Goal: Transaction & Acquisition: Download file/media

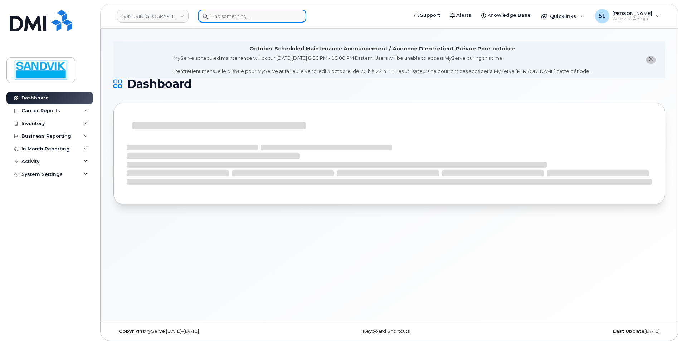
click at [266, 20] on input at bounding box center [252, 16] width 108 height 13
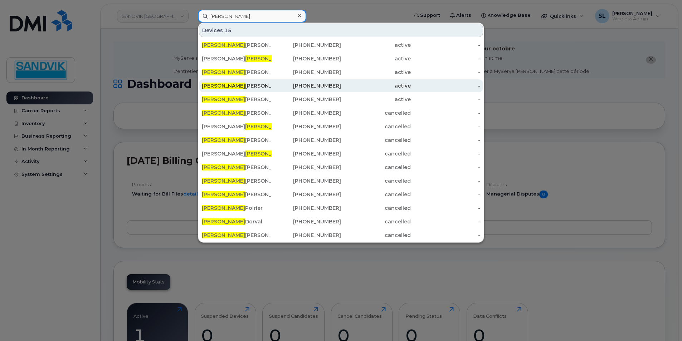
type input "[PERSON_NAME]"
click at [238, 88] on div "Daniel Brouwer" at bounding box center [237, 85] width 70 height 7
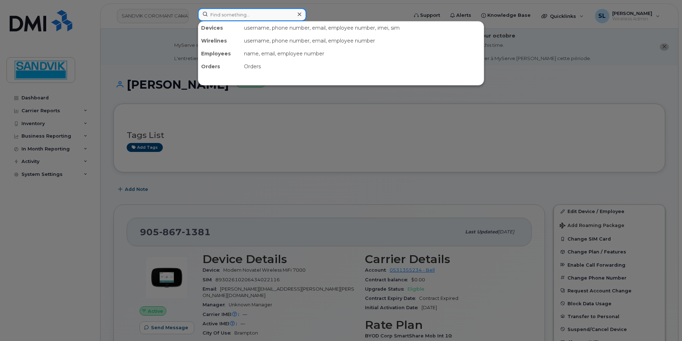
click at [229, 15] on input at bounding box center [252, 14] width 108 height 13
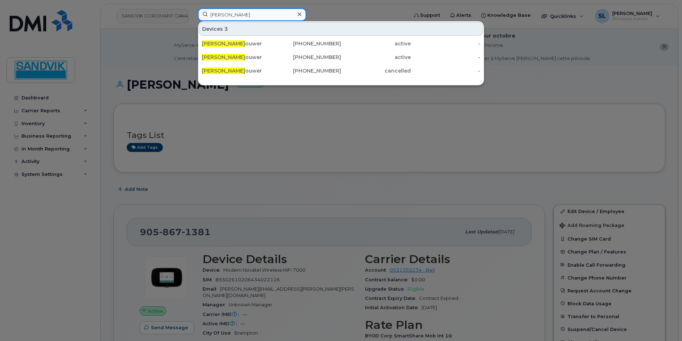
type input "daniel br"
click at [319, 56] on div "647-223-3740" at bounding box center [307, 57] width 70 height 7
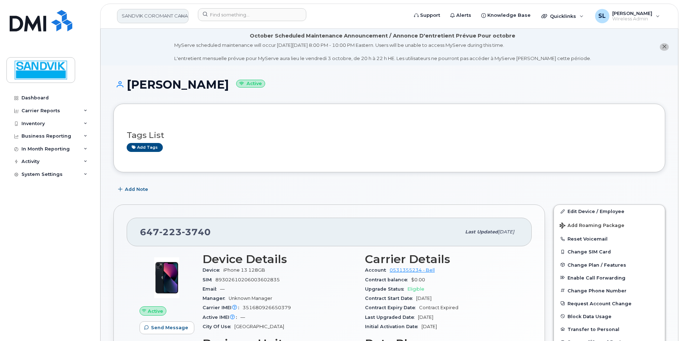
click at [161, 20] on link "SANDVIK COROMANT CANADA INC" at bounding box center [153, 16] width 72 height 14
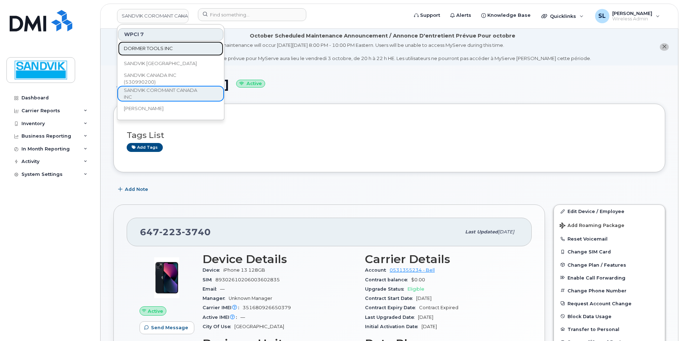
click at [167, 46] on span "DORMER TOOLS INC" at bounding box center [148, 48] width 49 height 7
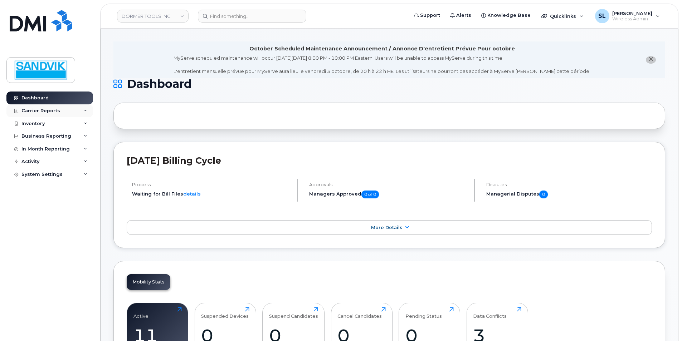
click at [49, 108] on div "Carrier Reports" at bounding box center [40, 111] width 39 height 6
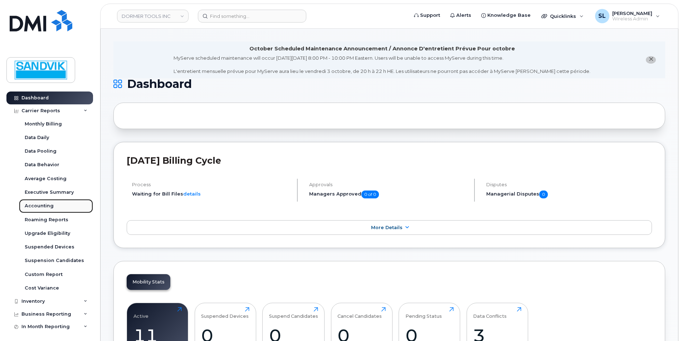
click at [43, 207] on div "Accounting" at bounding box center [39, 206] width 29 height 6
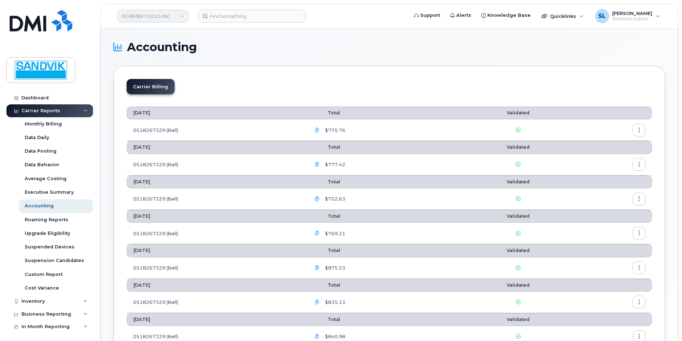
click at [176, 18] on link "DORMER TOOLS INC" at bounding box center [153, 16] width 72 height 13
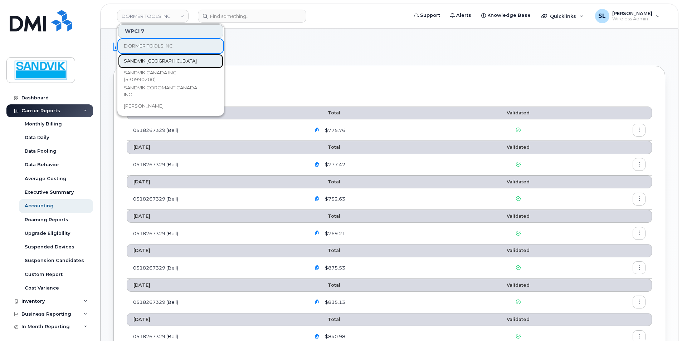
click at [158, 59] on span "SANDVIK [GEOGRAPHIC_DATA]" at bounding box center [160, 61] width 73 height 7
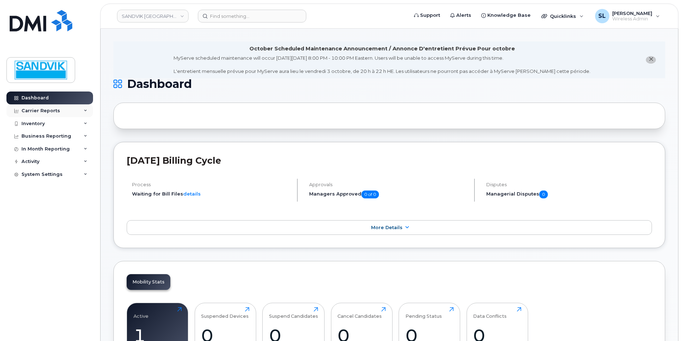
click at [63, 109] on div "Carrier Reports" at bounding box center [49, 110] width 87 height 13
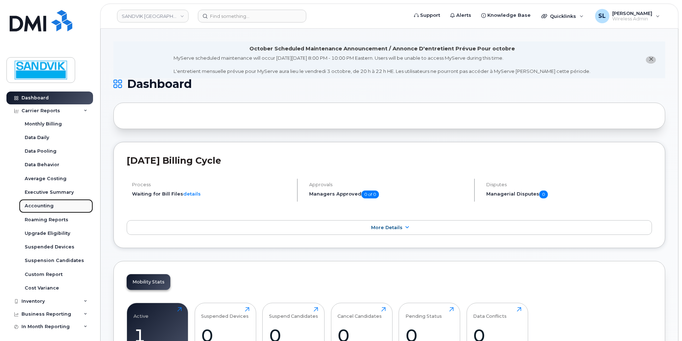
click at [40, 204] on div "Accounting" at bounding box center [39, 206] width 29 height 6
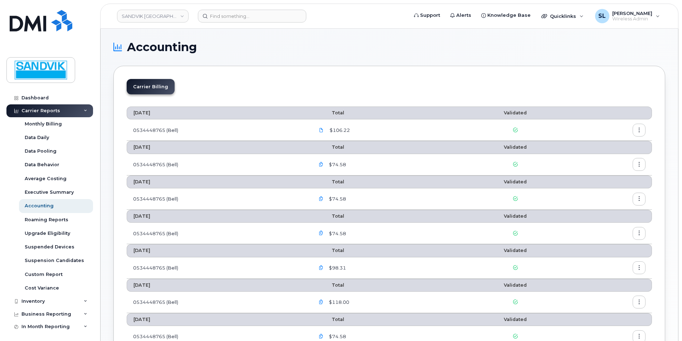
click at [339, 132] on span "$106.22" at bounding box center [339, 130] width 22 height 7
click at [324, 131] on span at bounding box center [321, 130] width 6 height 6
click at [637, 128] on icon "button" at bounding box center [639, 130] width 5 height 5
click at [605, 157] on span "Download" at bounding box center [606, 159] width 28 height 6
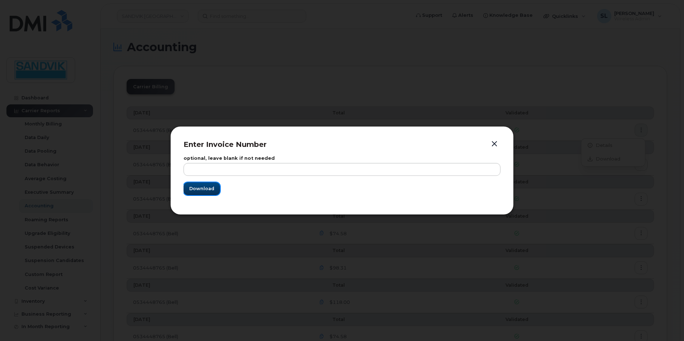
click at [216, 185] on button "Download" at bounding box center [202, 188] width 36 height 13
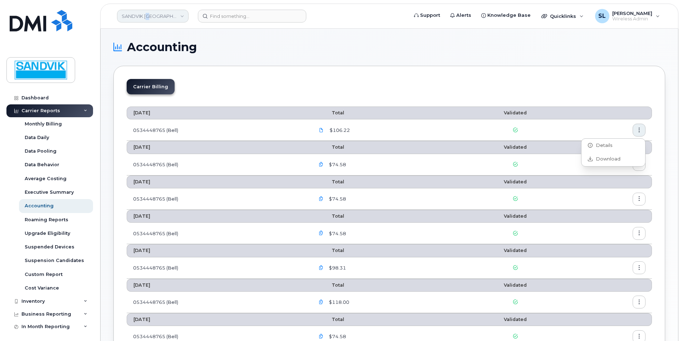
click at [150, 21] on link "SANDVIK [GEOGRAPHIC_DATA]" at bounding box center [153, 16] width 72 height 13
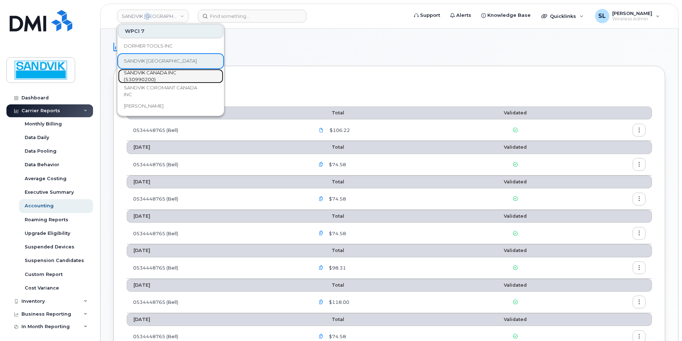
drag, startPoint x: 150, startPoint y: 21, endPoint x: 140, endPoint y: 76, distance: 55.9
click at [140, 76] on span "SANDVIK CANADA INC (530990200)" at bounding box center [165, 76] width 82 height 14
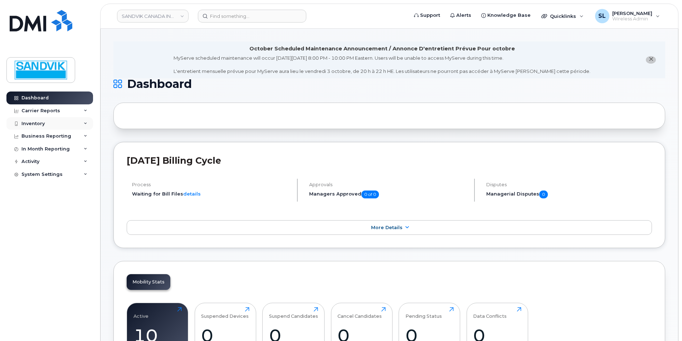
click at [36, 126] on div "Inventory" at bounding box center [32, 124] width 23 height 6
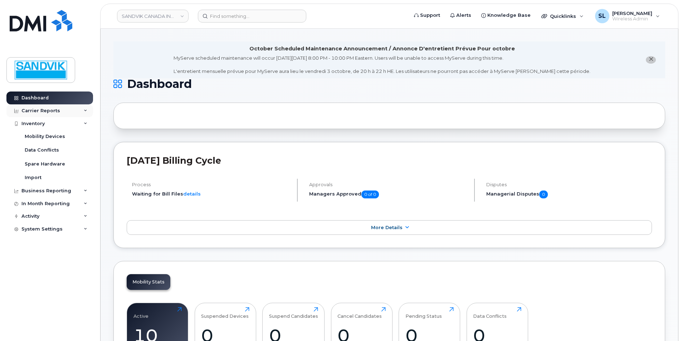
click at [43, 113] on div "Carrier Reports" at bounding box center [40, 111] width 39 height 6
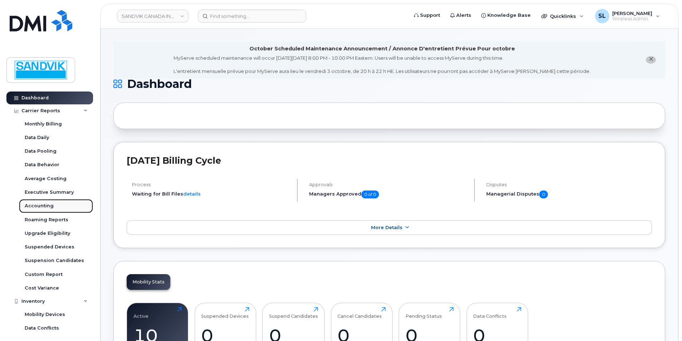
click at [39, 206] on div "Accounting" at bounding box center [39, 206] width 29 height 6
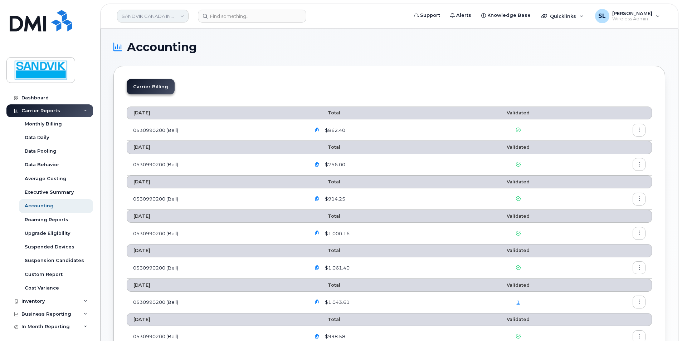
click at [170, 15] on link "SANDVIK CANADA INC (530990200)" at bounding box center [153, 16] width 72 height 13
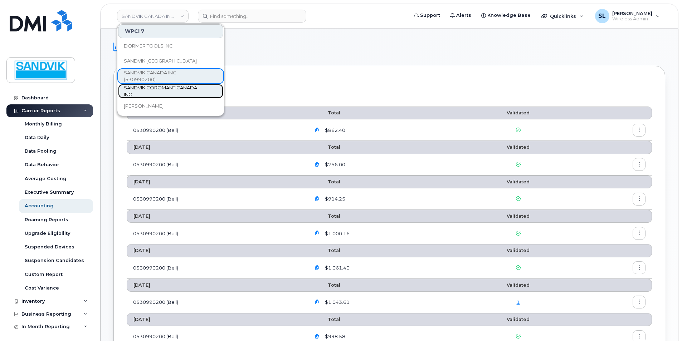
click at [148, 89] on span "SANDVIK COROMANT CANADA INC" at bounding box center [165, 91] width 82 height 14
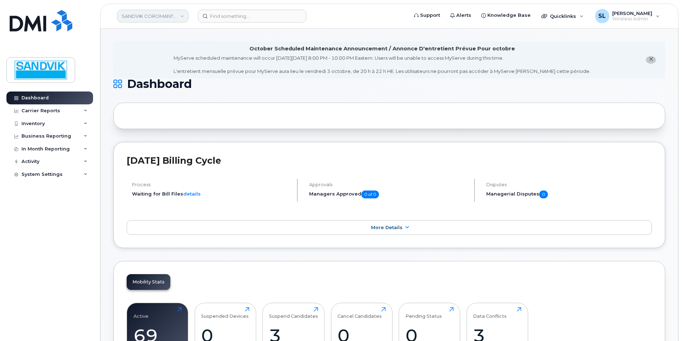
click at [160, 16] on link "SANDVIK COROMANT CANADA INC" at bounding box center [153, 16] width 72 height 13
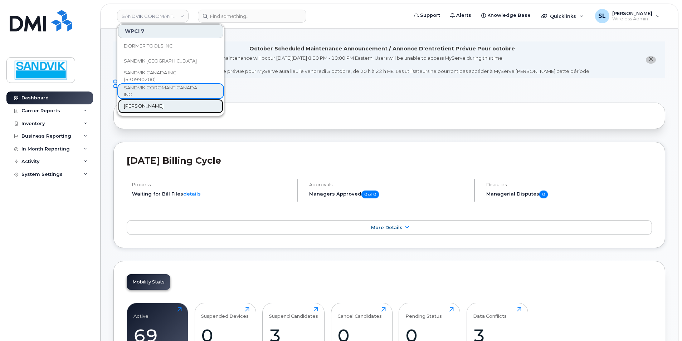
click at [145, 103] on span "[PERSON_NAME]" at bounding box center [144, 106] width 40 height 7
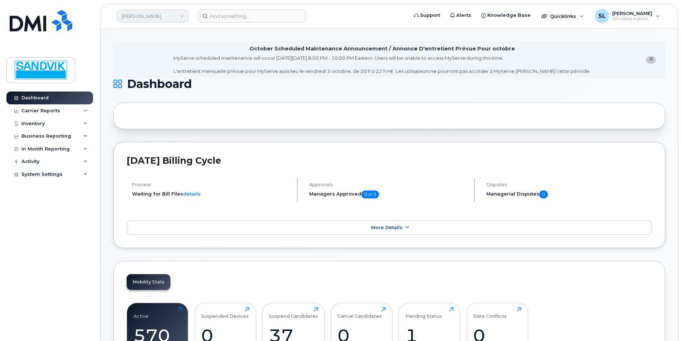
click at [145, 22] on link "[PERSON_NAME]" at bounding box center [153, 16] width 72 height 13
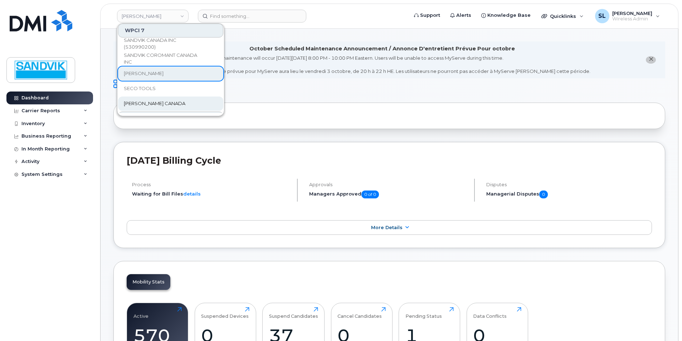
scroll to position [61, 0]
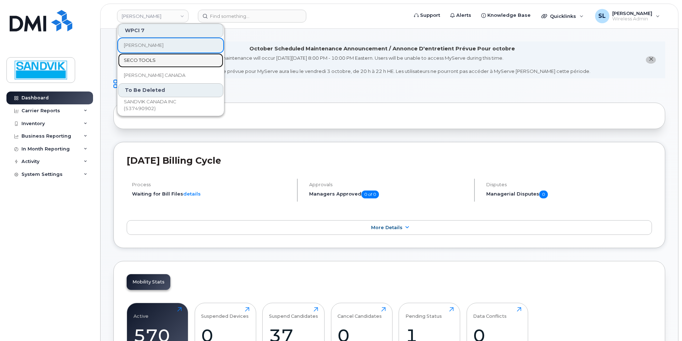
click at [147, 60] on span "SECO TOOLS" at bounding box center [140, 60] width 32 height 7
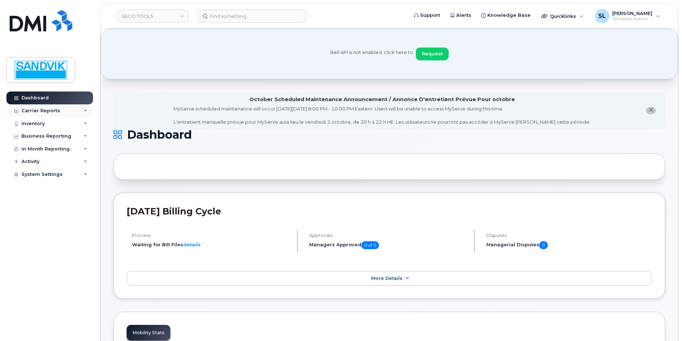
click at [53, 113] on div "Carrier Reports" at bounding box center [40, 111] width 39 height 6
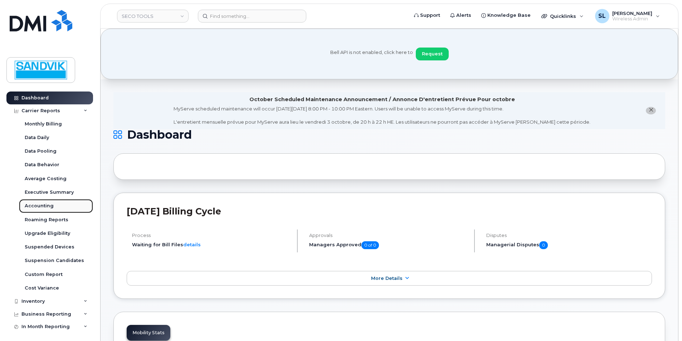
click at [47, 206] on div "Accounting" at bounding box center [39, 206] width 29 height 6
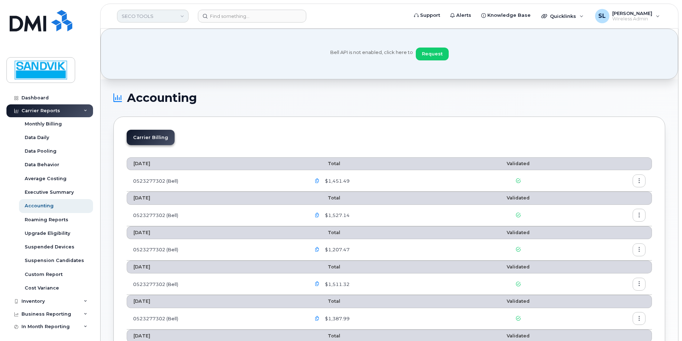
click at [155, 19] on link "SECO TOOLS" at bounding box center [153, 16] width 72 height 13
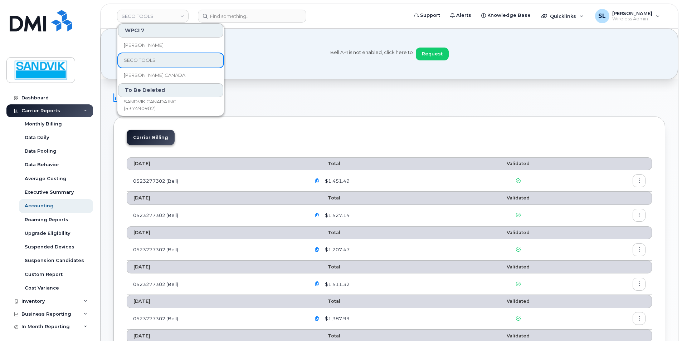
scroll to position [107, 0]
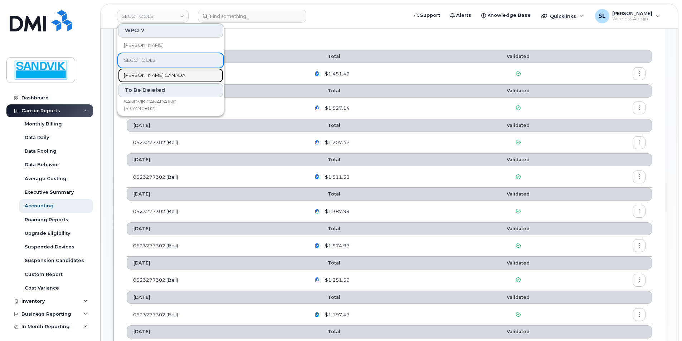
click at [147, 76] on span "[PERSON_NAME] CANADA" at bounding box center [155, 75] width 62 height 7
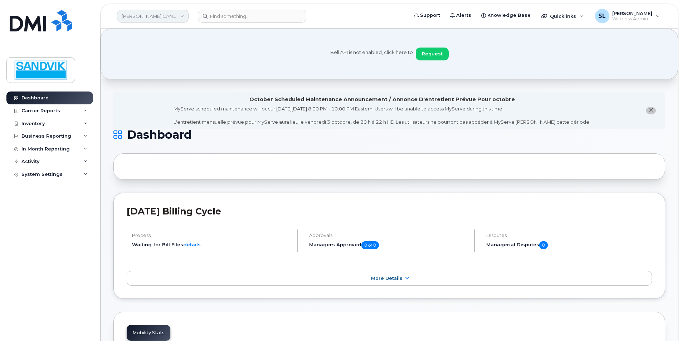
click at [166, 15] on link "[PERSON_NAME] CANADA" at bounding box center [153, 16] width 72 height 13
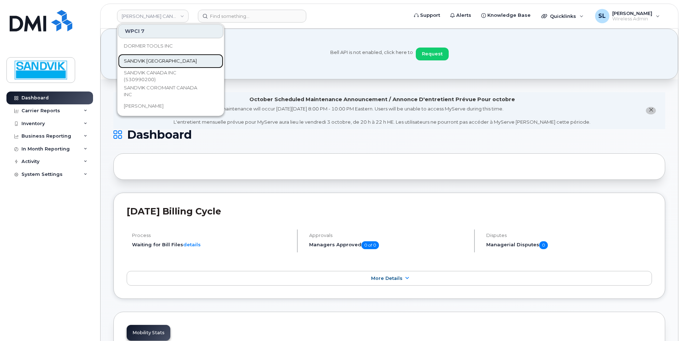
click at [144, 61] on span "SANDVIK [GEOGRAPHIC_DATA]" at bounding box center [160, 61] width 73 height 7
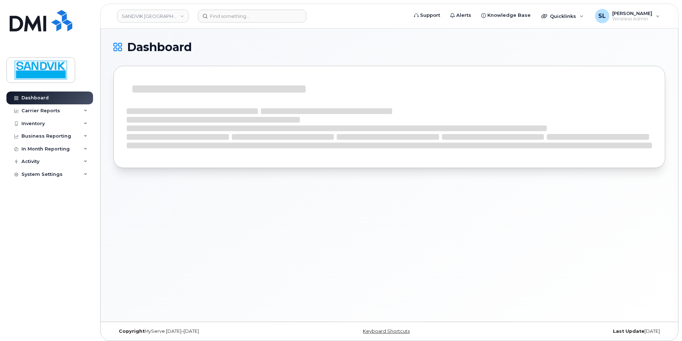
click at [155, 19] on link "SANDVIK [GEOGRAPHIC_DATA]" at bounding box center [153, 16] width 72 height 13
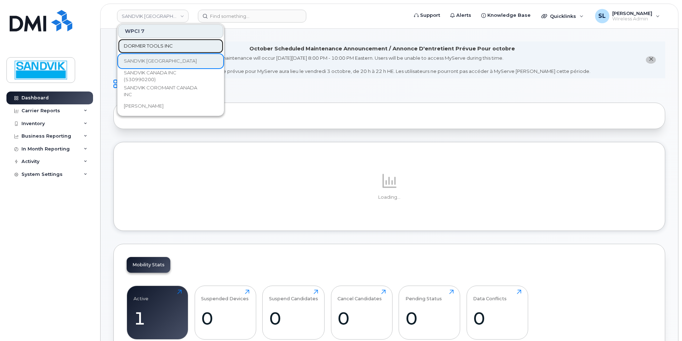
click at [148, 46] on span "DORMER TOOLS INC" at bounding box center [148, 46] width 49 height 7
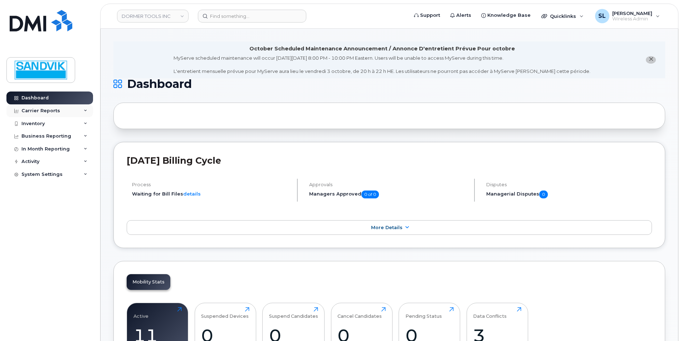
click at [41, 110] on div "Carrier Reports" at bounding box center [40, 111] width 39 height 6
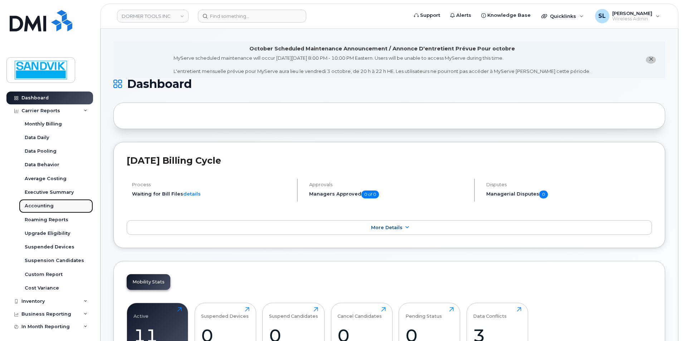
click at [30, 206] on div "Accounting" at bounding box center [39, 206] width 29 height 6
